Goal: Task Accomplishment & Management: Manage account settings

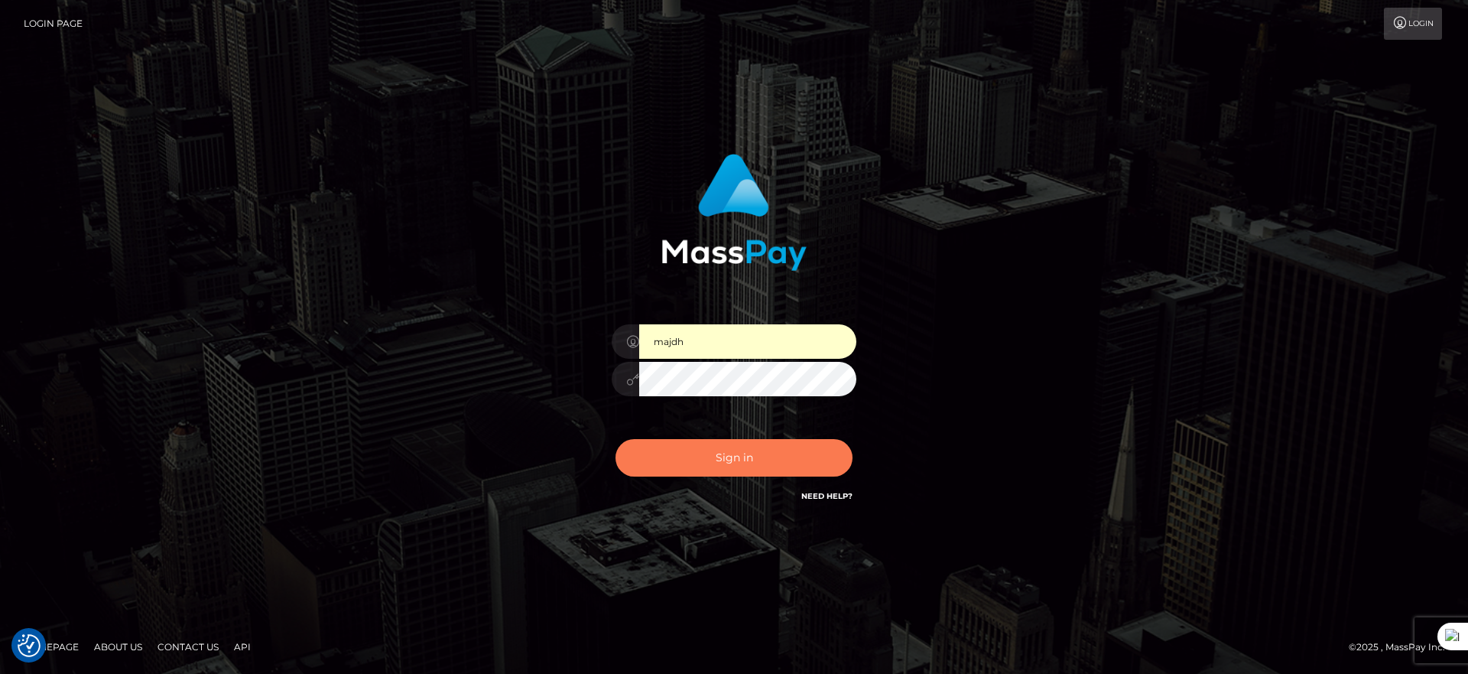
click at [758, 451] on button "Sign in" at bounding box center [733, 457] width 237 height 37
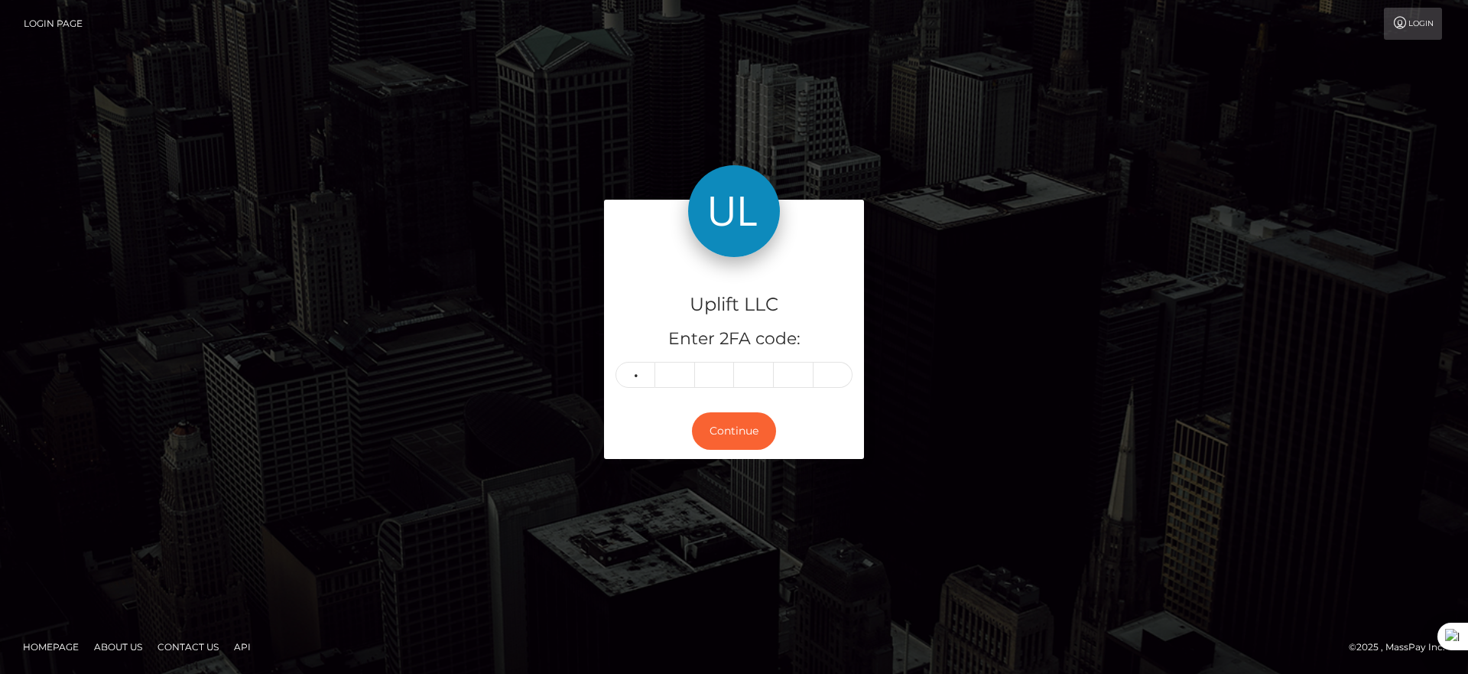
type input "0"
type input "7"
type input "0"
type input "6"
type input "8"
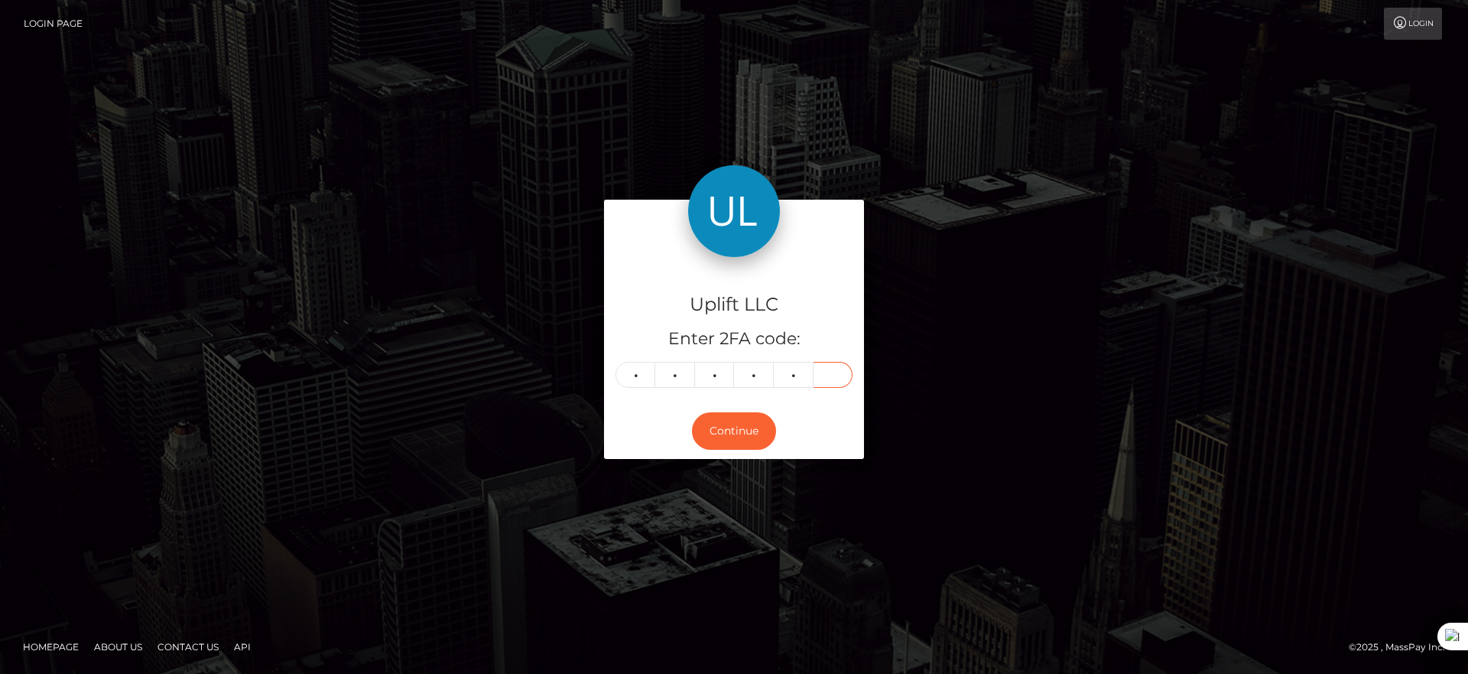
type input "6"
